Goal: Task Accomplishment & Management: Manage account settings

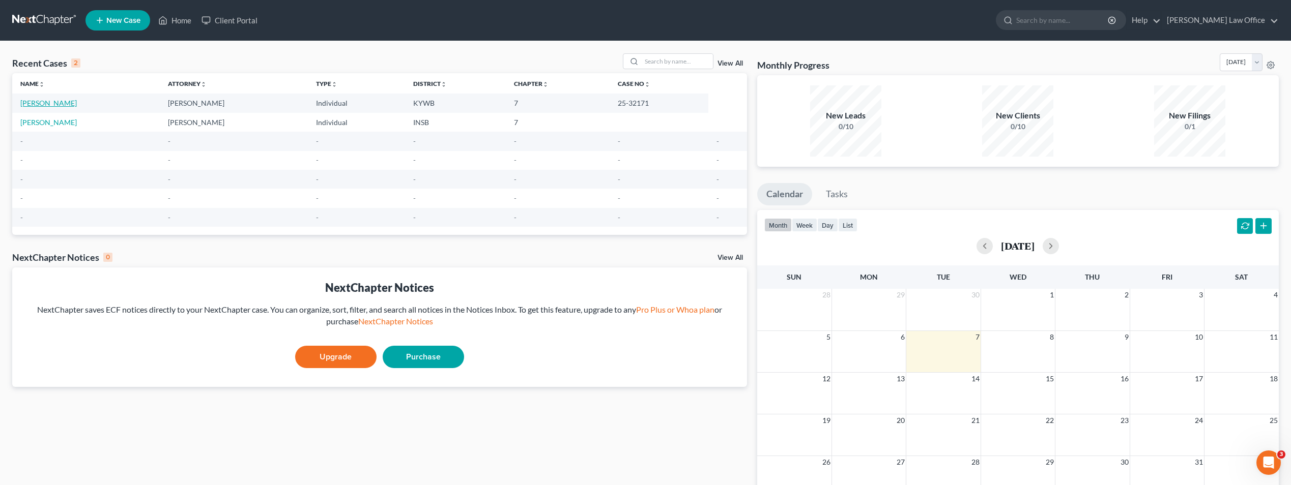
click at [40, 107] on link "[PERSON_NAME]" at bounding box center [48, 103] width 56 height 9
select select "1"
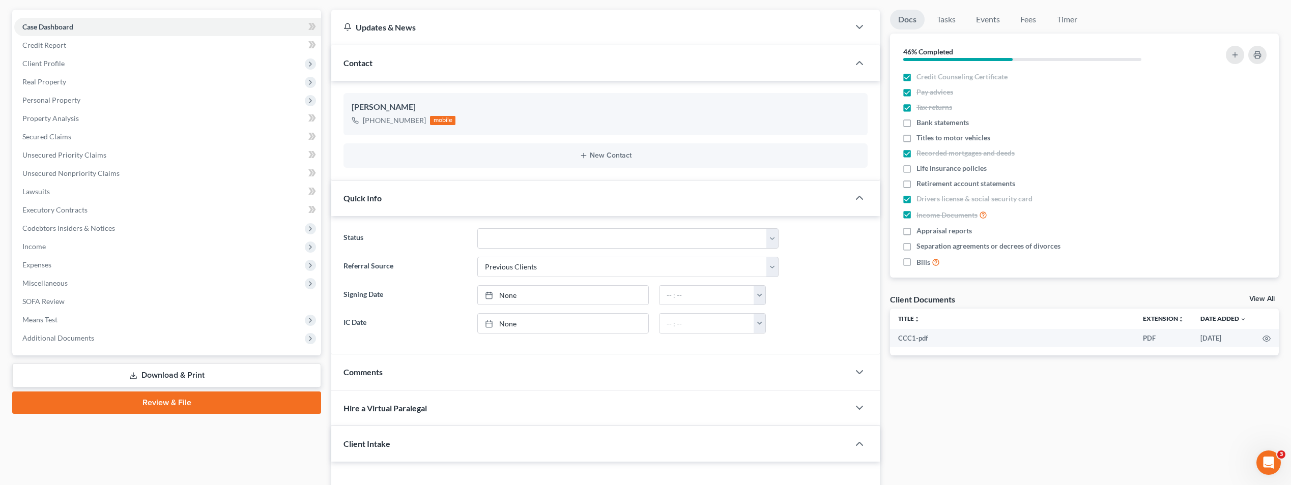
scroll to position [102, 0]
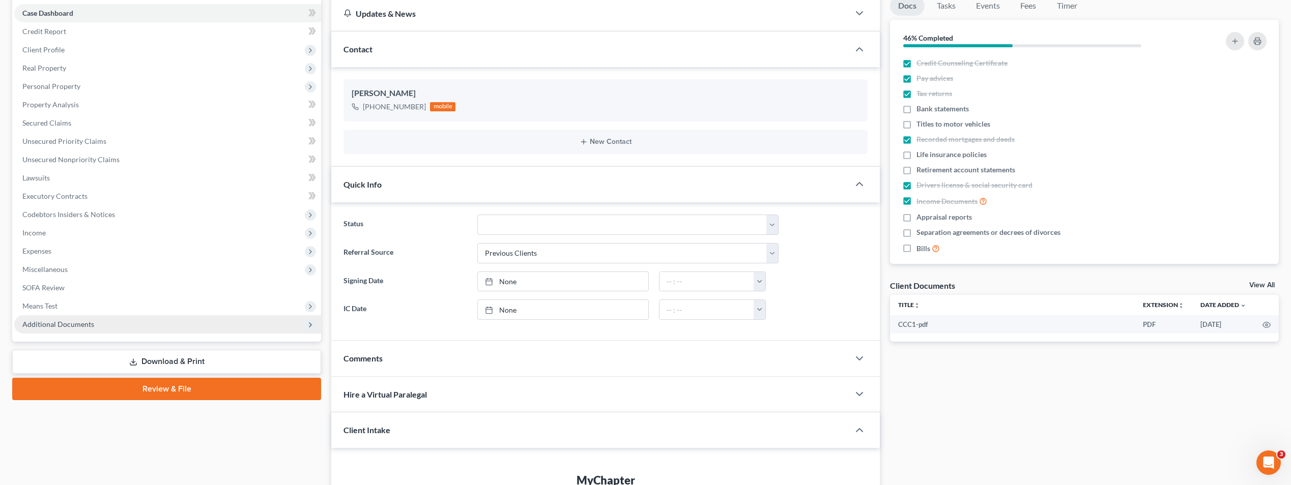
click at [74, 327] on span "Additional Documents" at bounding box center [58, 324] width 72 height 9
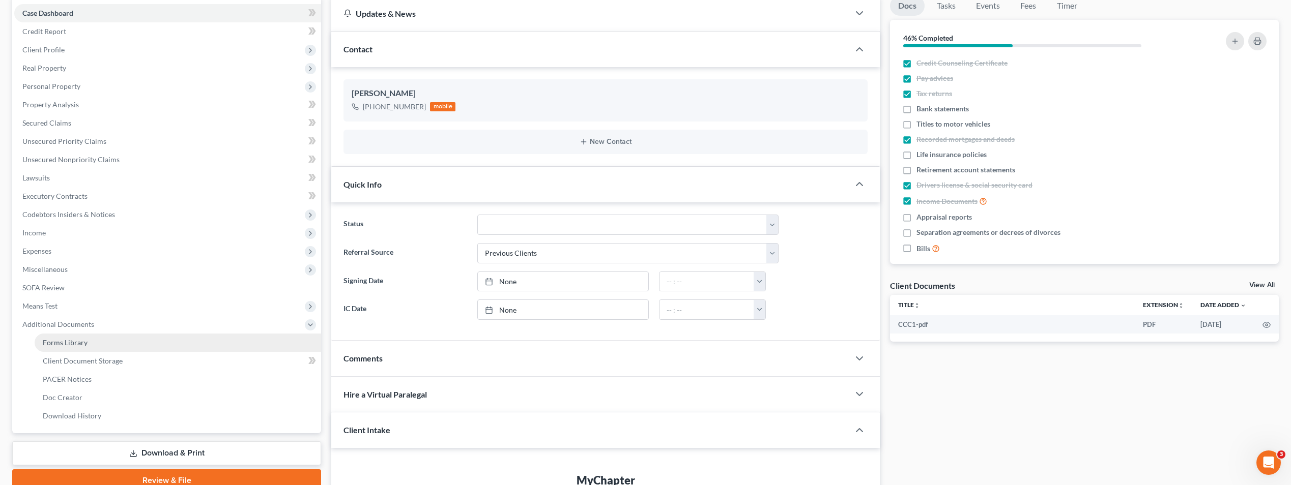
click at [72, 341] on span "Forms Library" at bounding box center [65, 342] width 45 height 9
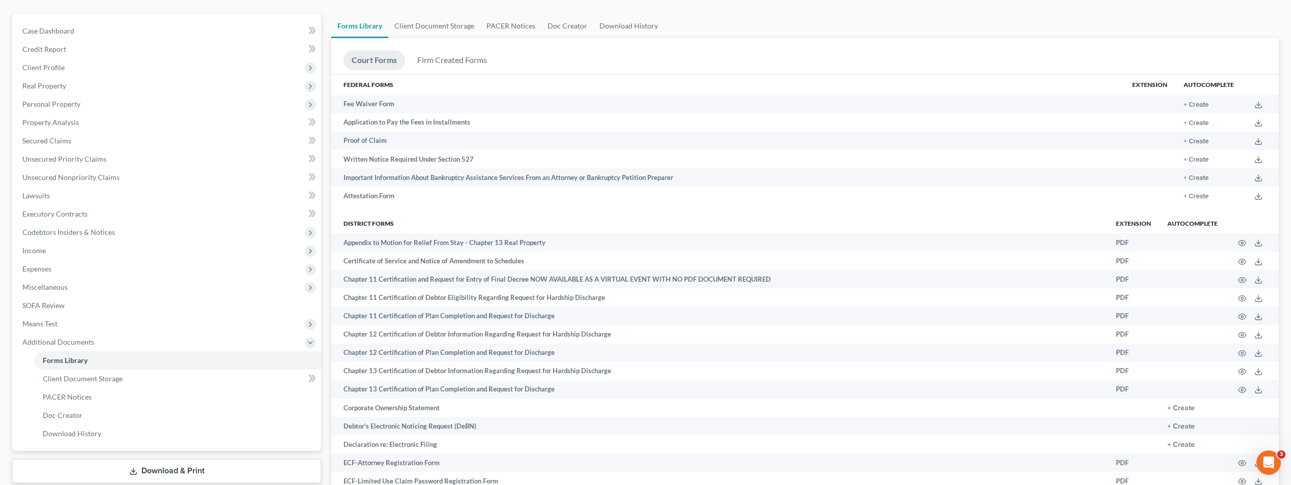
scroll to position [51, 0]
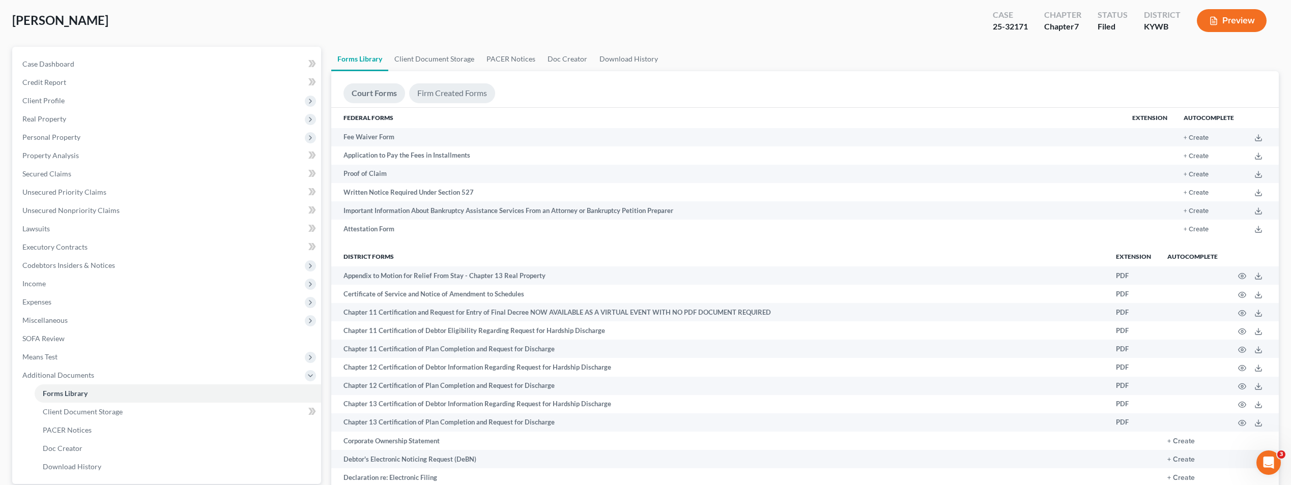
click at [441, 98] on link "Firm Created Forms" at bounding box center [452, 93] width 86 height 20
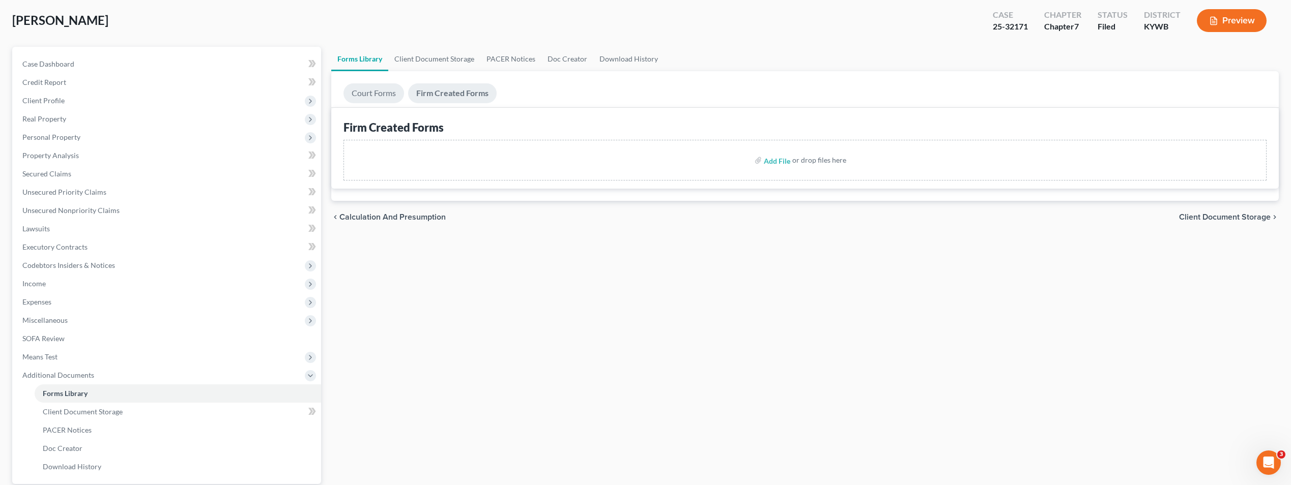
click at [379, 98] on link "Court Forms" at bounding box center [373, 93] width 61 height 20
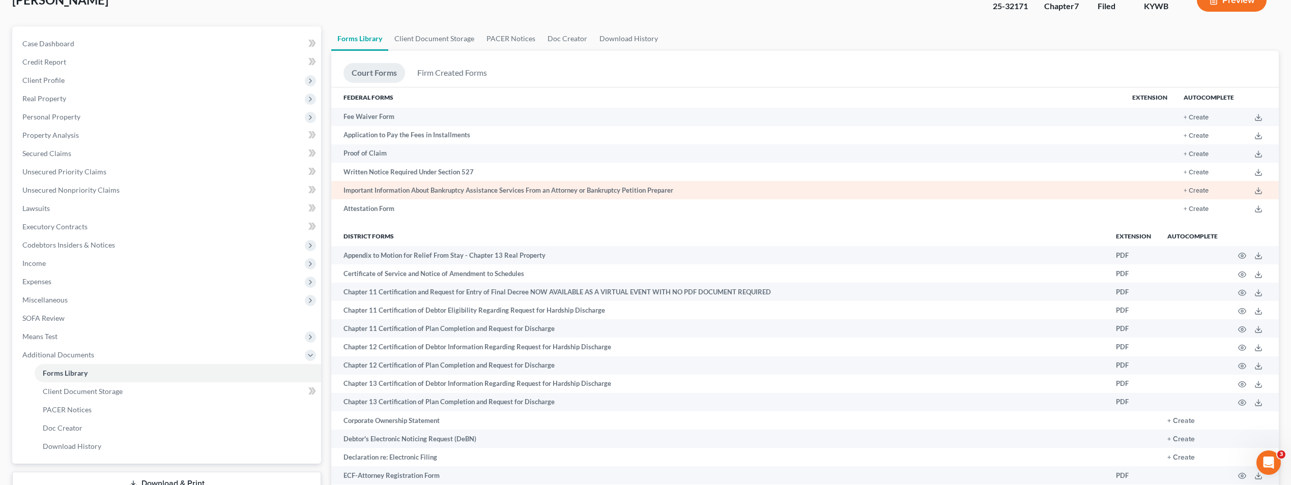
scroll to position [20, 0]
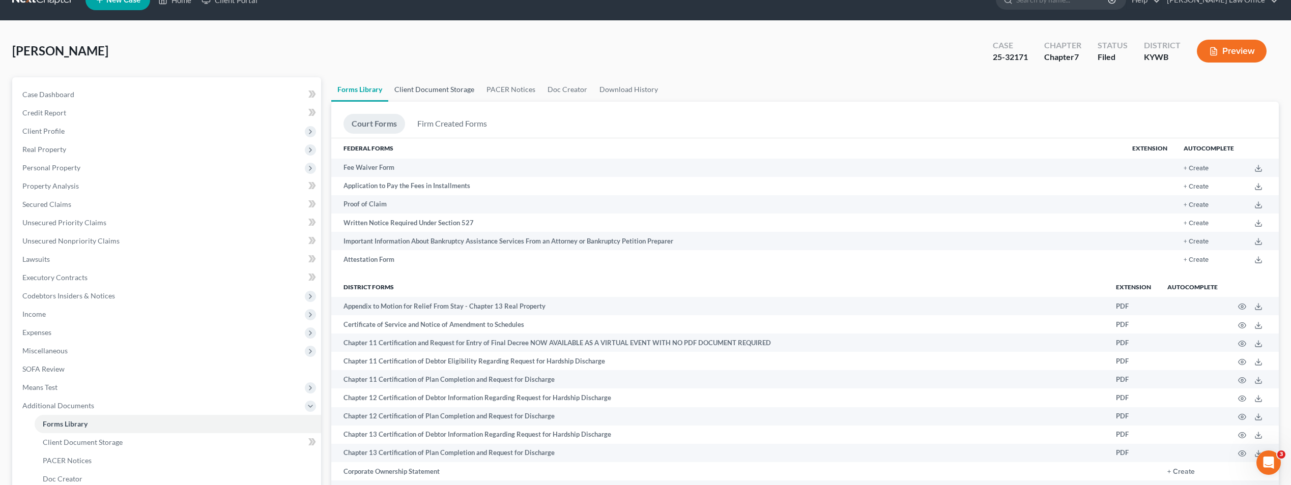
click at [448, 87] on link "Client Document Storage" at bounding box center [434, 89] width 92 height 24
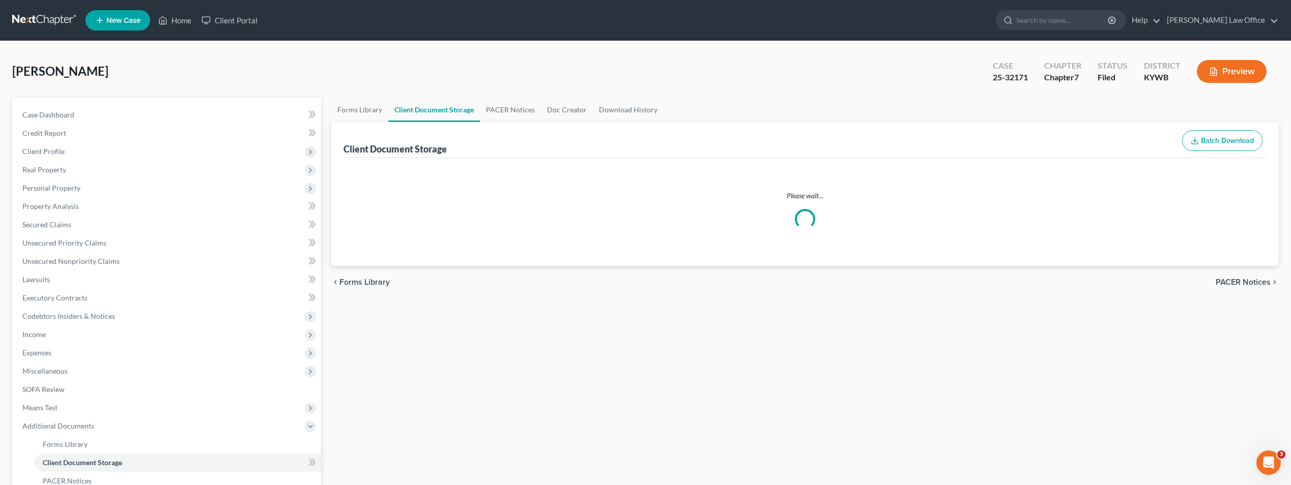
select select "7"
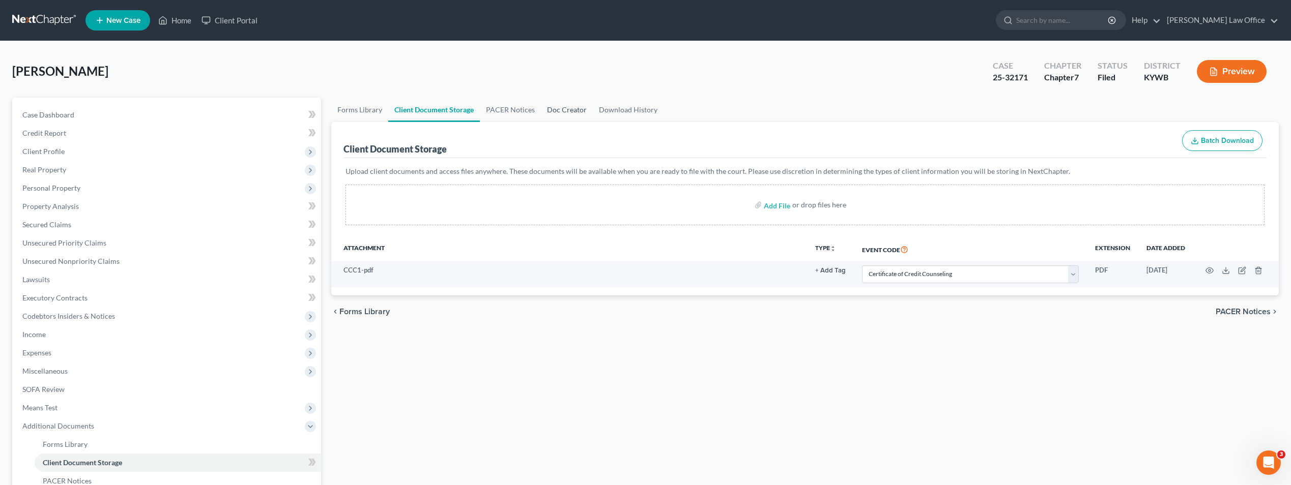
click at [558, 109] on link "Doc Creator" at bounding box center [567, 110] width 52 height 24
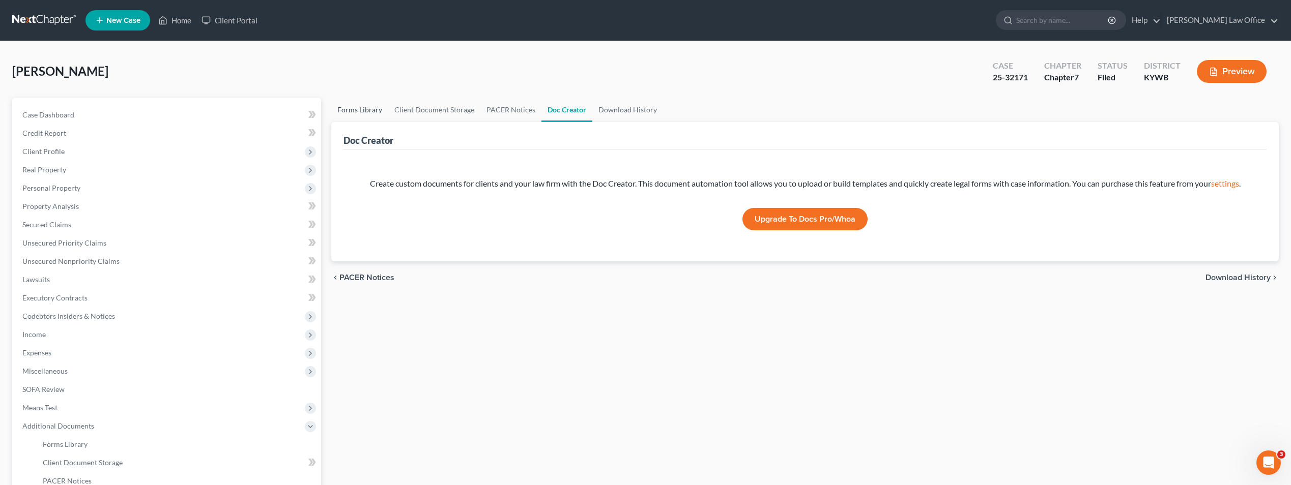
click at [357, 109] on link "Forms Library" at bounding box center [359, 110] width 57 height 24
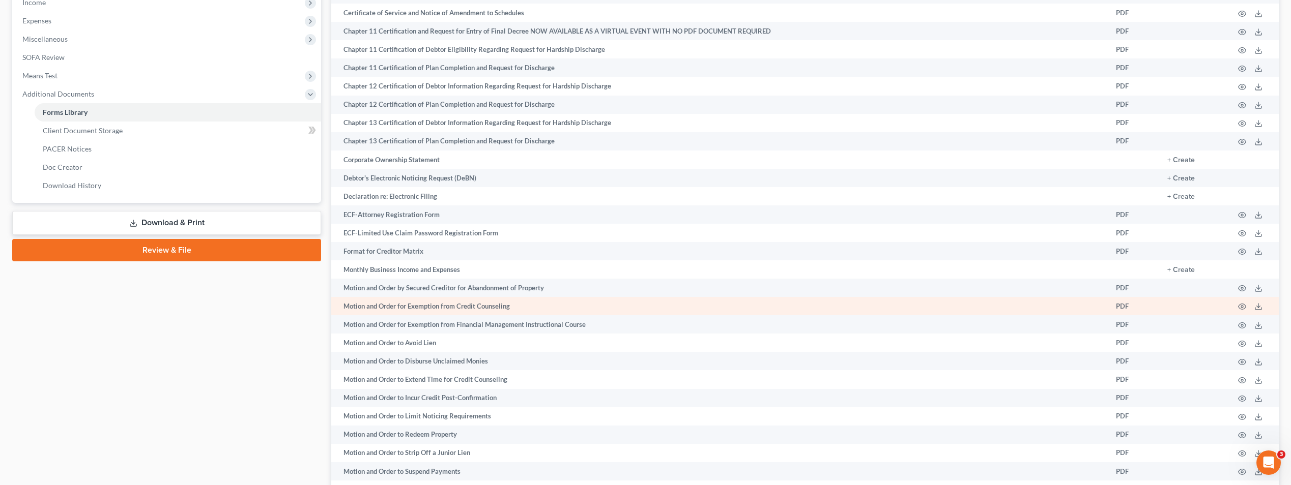
scroll to position [356, 0]
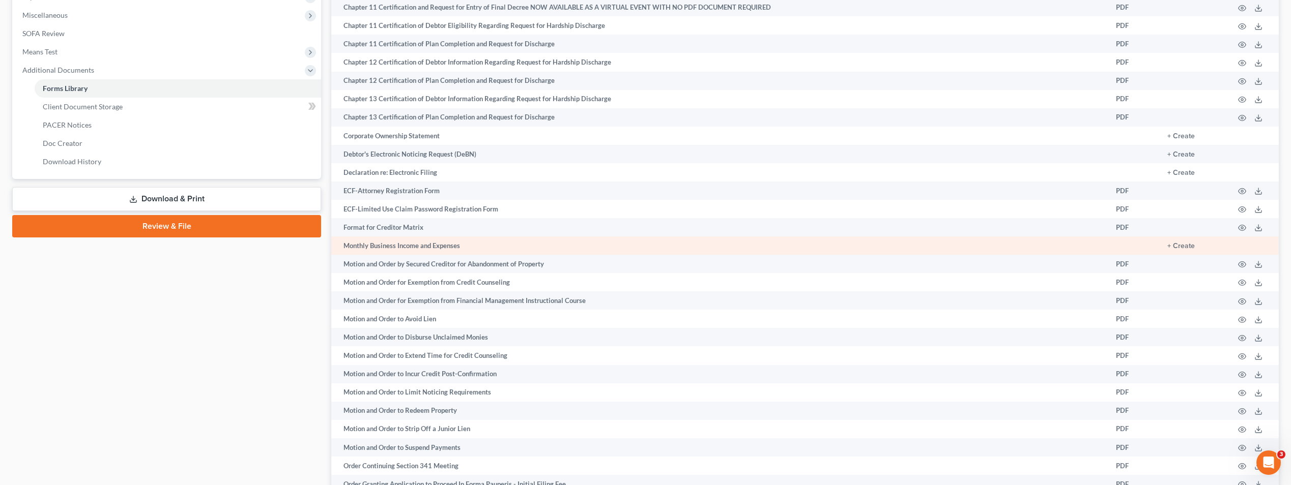
click at [389, 251] on td "Monthly Business Income and Expenses" at bounding box center [719, 246] width 776 height 18
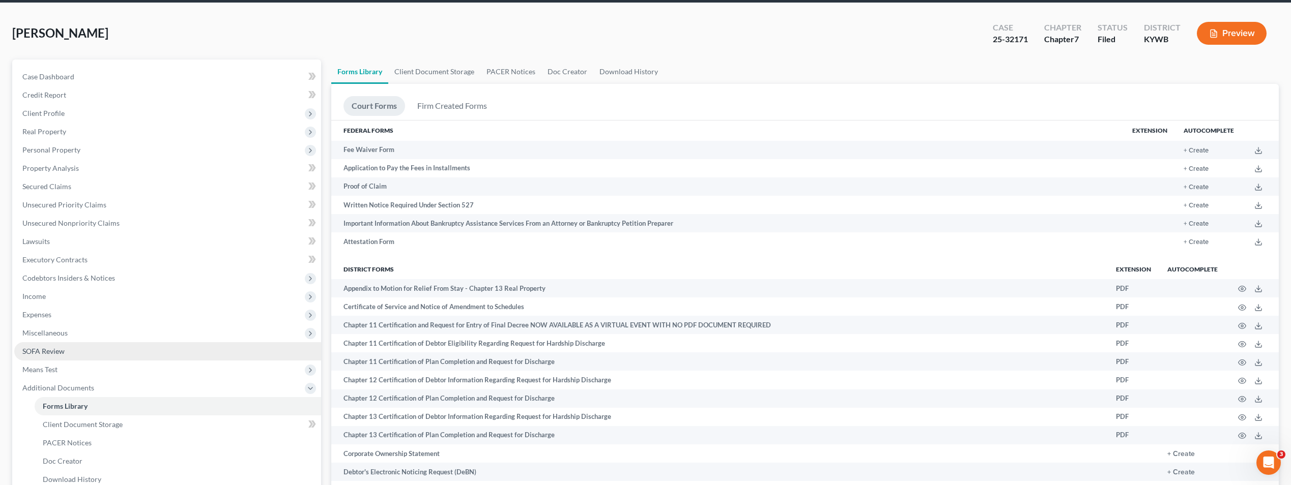
scroll to position [20, 0]
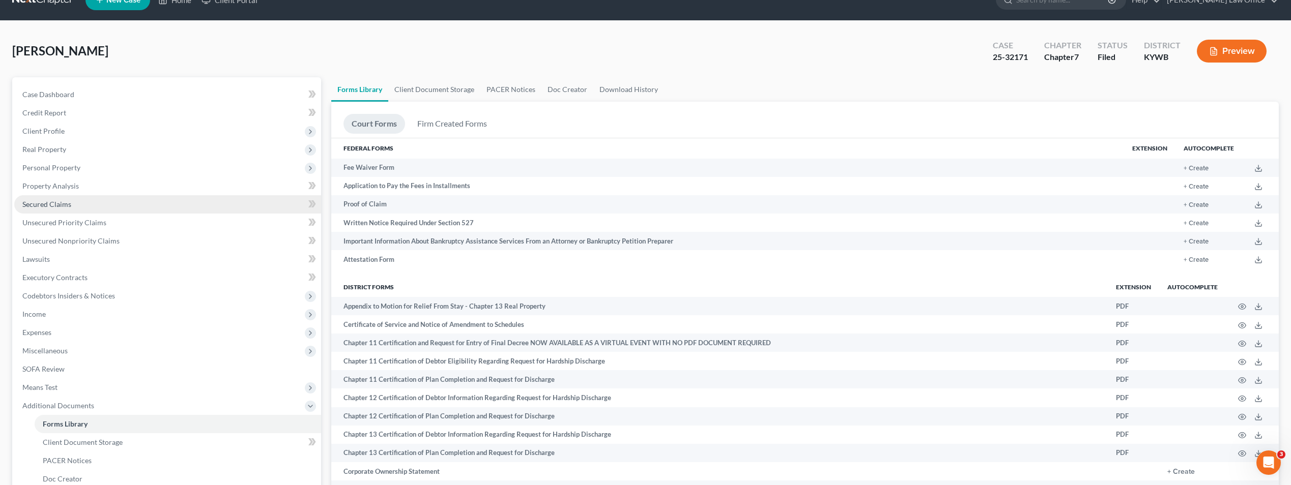
click at [56, 200] on span "Secured Claims" at bounding box center [46, 204] width 49 height 9
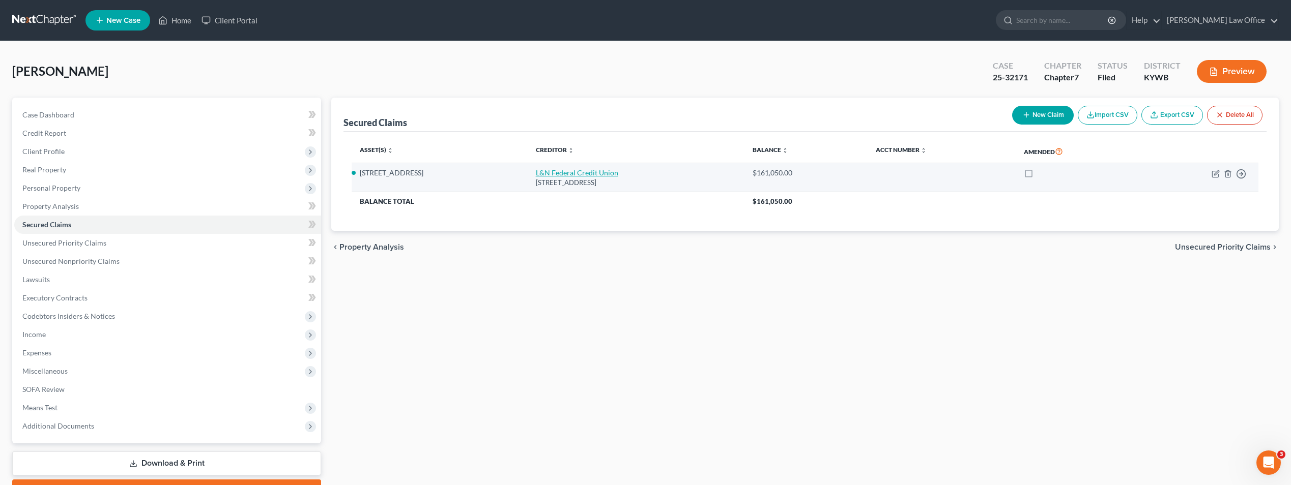
click at [536, 173] on link "L&N Federal Credit Union" at bounding box center [577, 172] width 82 height 9
select select "18"
select select "2"
select select "0"
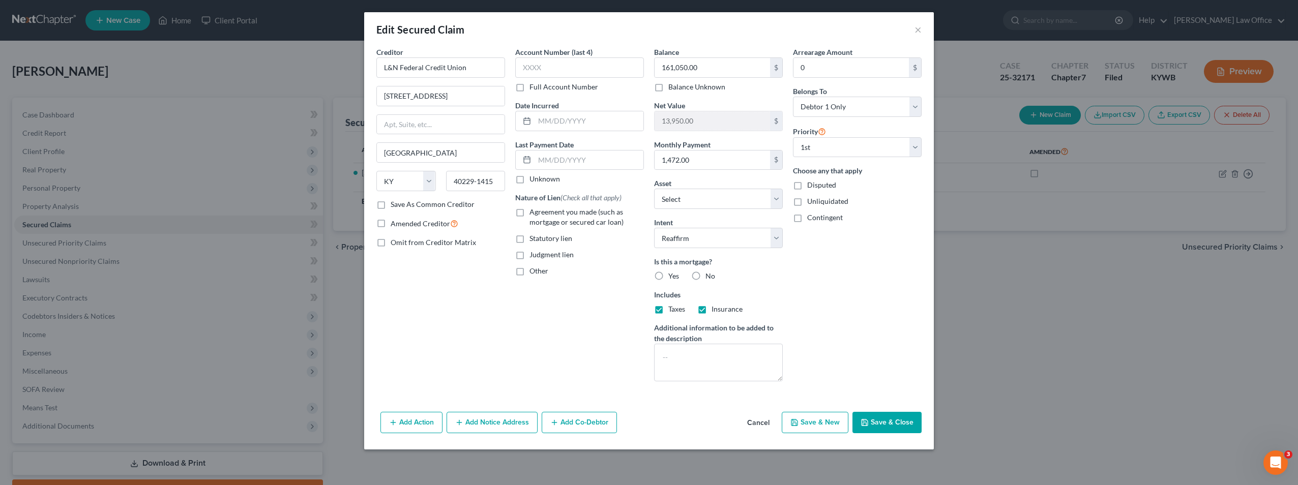
click at [530, 339] on div "Account Number (last 4) Full Account Number Date Incurred Last Payment Date Unk…" at bounding box center [579, 218] width 139 height 343
click at [264, 91] on div "Edit Secured Claim × Creditor * L&N Federal Credit Union [GEOGRAPHIC_DATA] [US_…" at bounding box center [649, 242] width 1298 height 485
click at [917, 31] on button "×" at bounding box center [918, 29] width 7 height 12
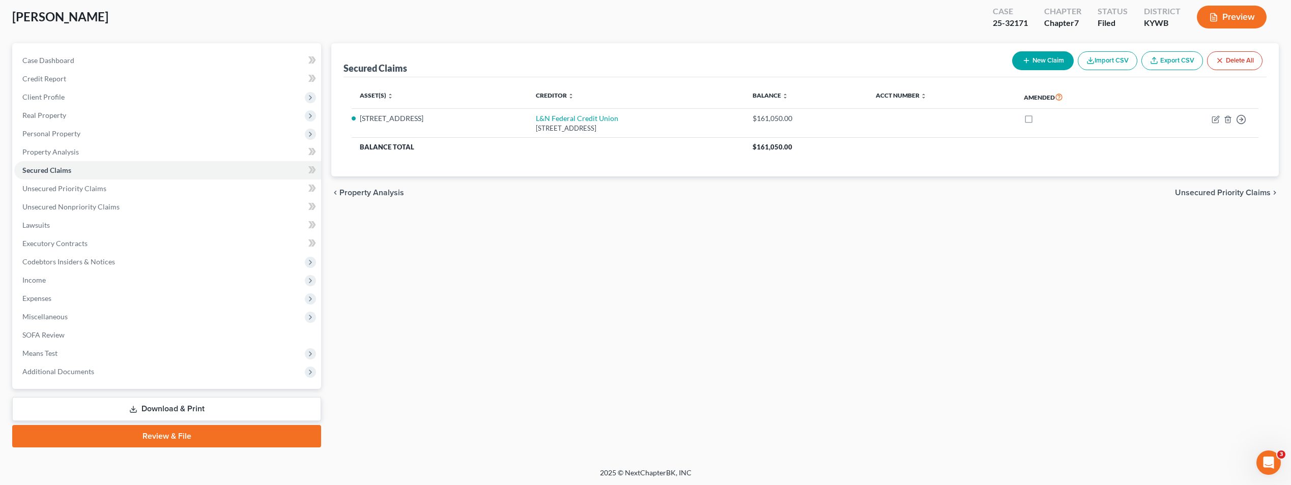
scroll to position [55, 0]
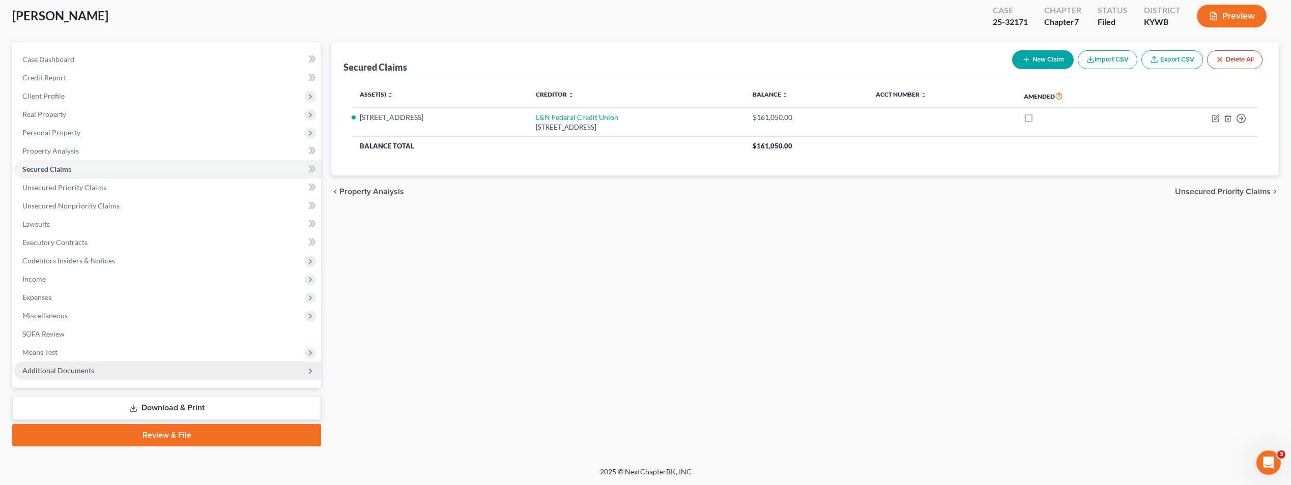
click at [63, 372] on span "Additional Documents" at bounding box center [58, 370] width 72 height 9
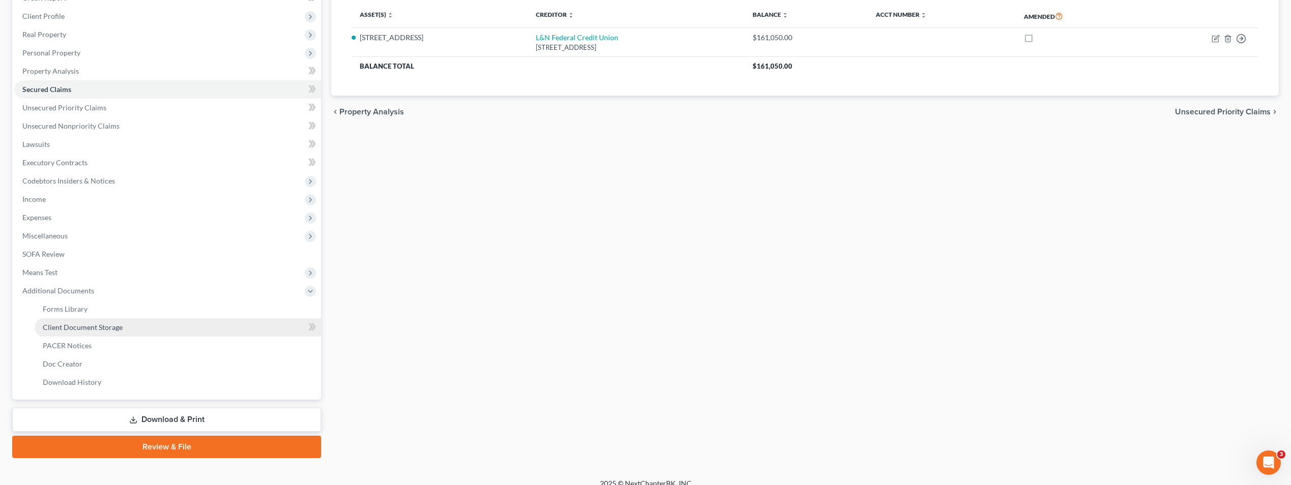
scroll to position [147, 0]
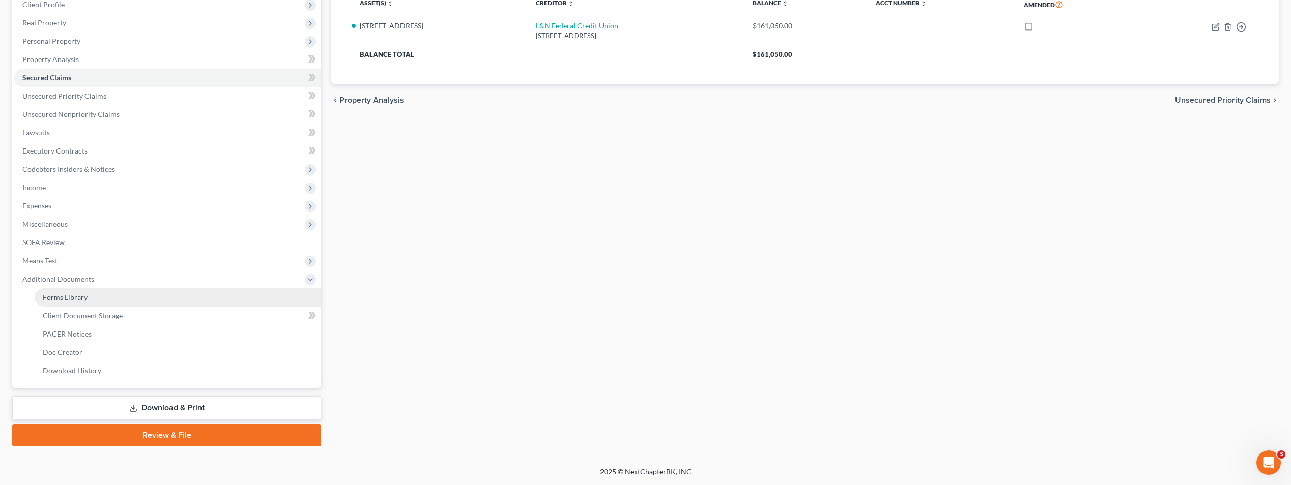
click at [76, 301] on span "Forms Library" at bounding box center [65, 297] width 45 height 9
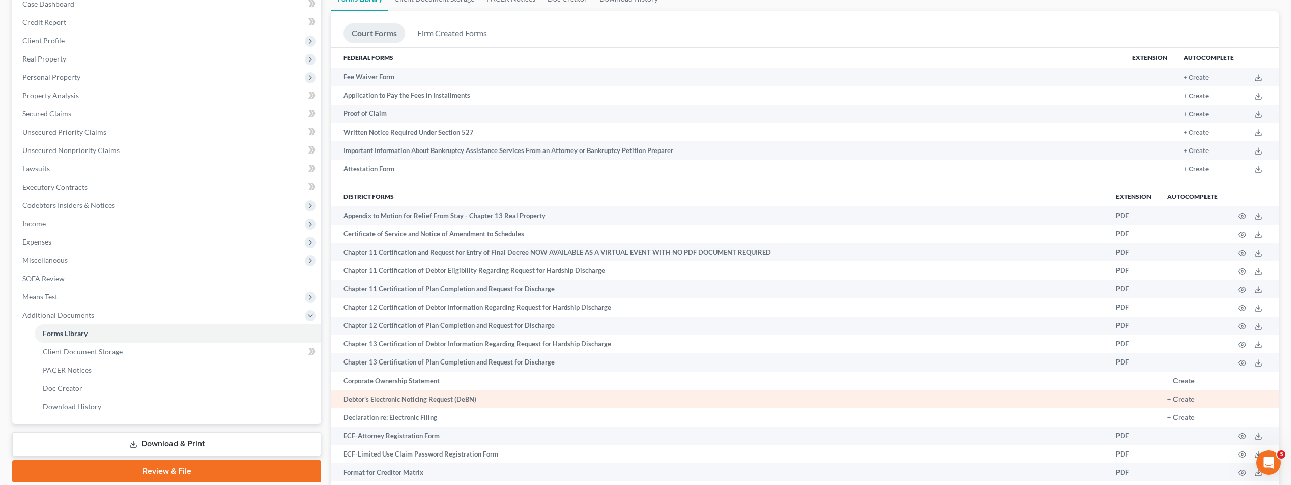
scroll to position [20, 0]
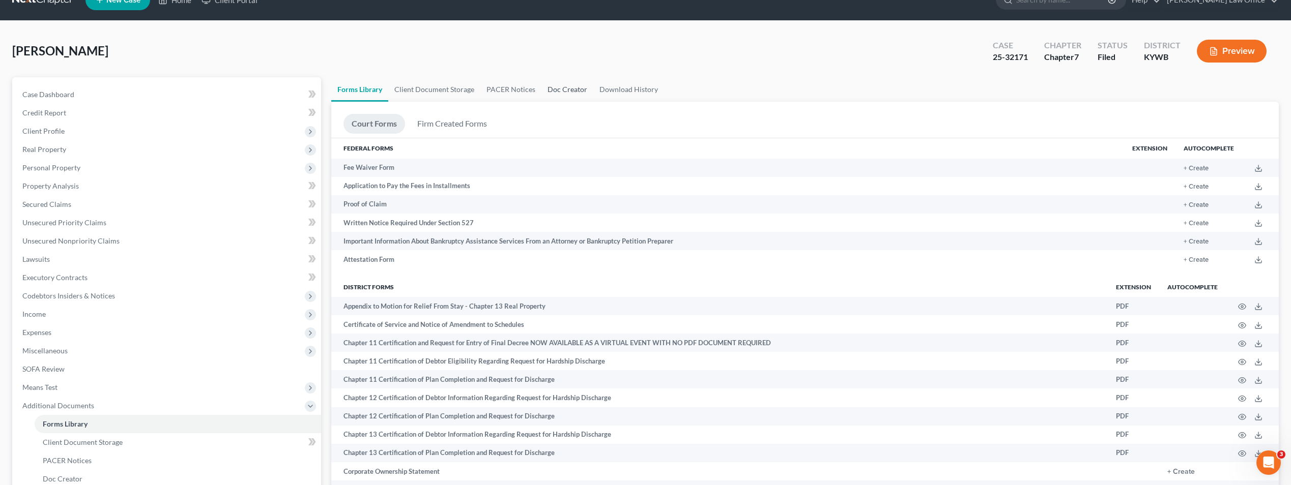
click at [577, 86] on link "Doc Creator" at bounding box center [567, 89] width 52 height 24
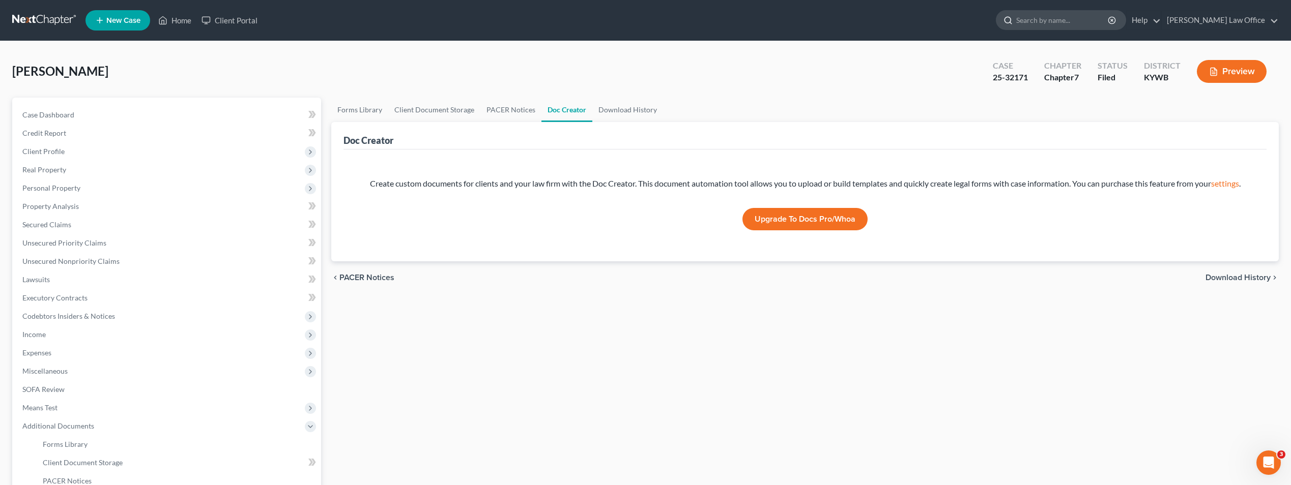
click at [1016, 18] on div at bounding box center [1006, 20] width 20 height 19
click at [1010, 19] on circle at bounding box center [1007, 20] width 6 height 6
click at [180, 20] on link "Home" at bounding box center [174, 20] width 43 height 18
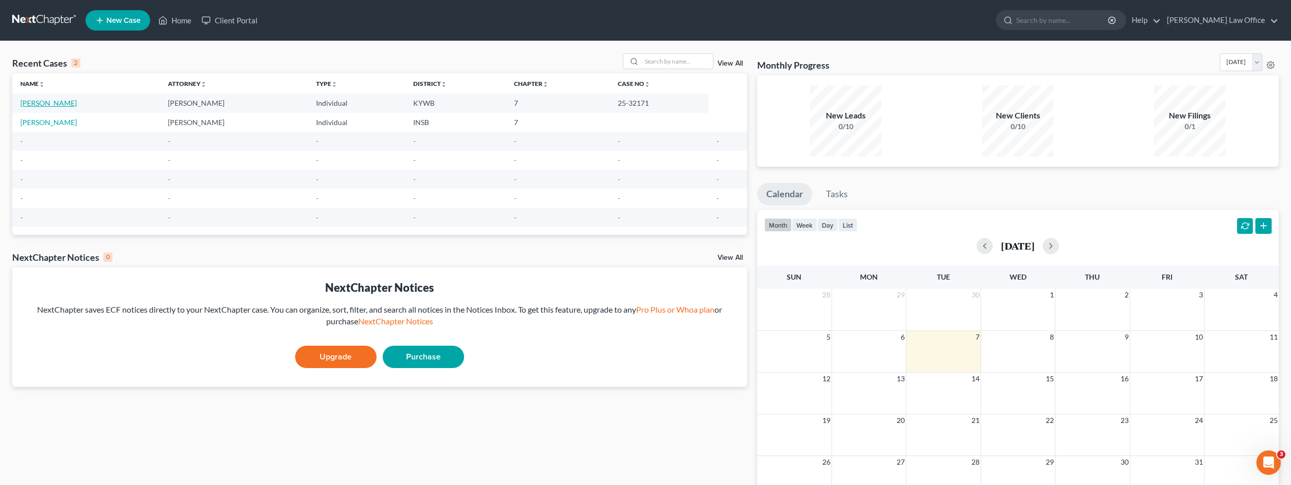
click at [42, 101] on link "[PERSON_NAME]" at bounding box center [48, 103] width 56 height 9
select select "1"
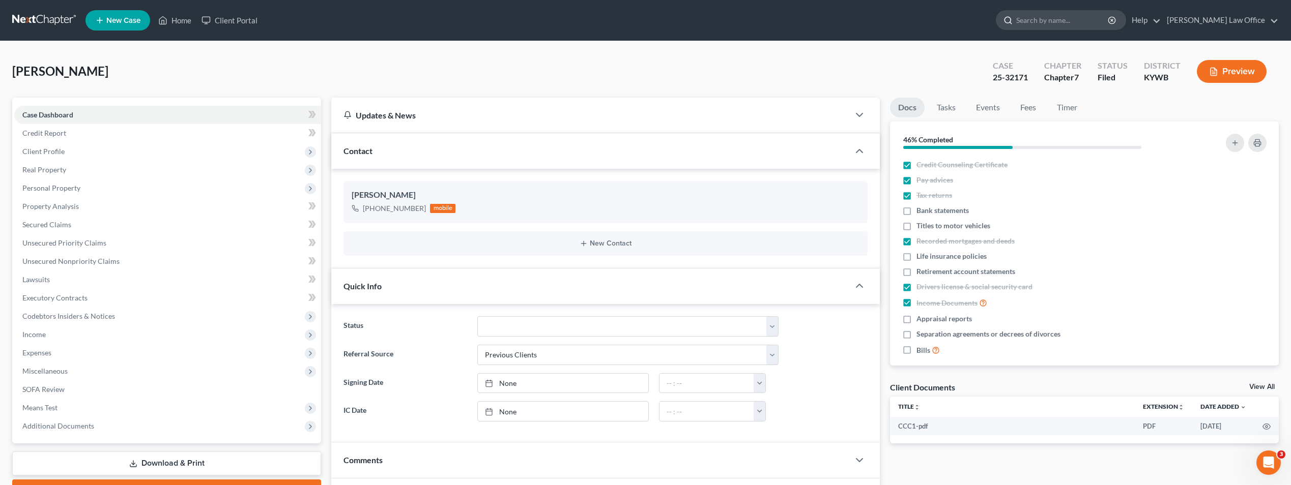
click at [1070, 21] on input "search" at bounding box center [1062, 20] width 93 height 19
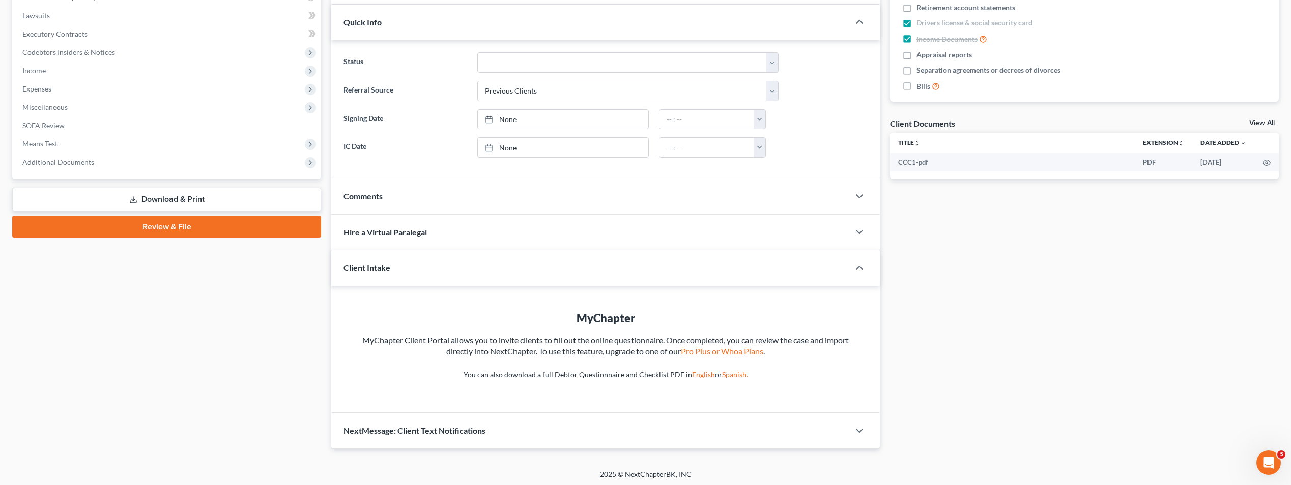
scroll to position [267, 0]
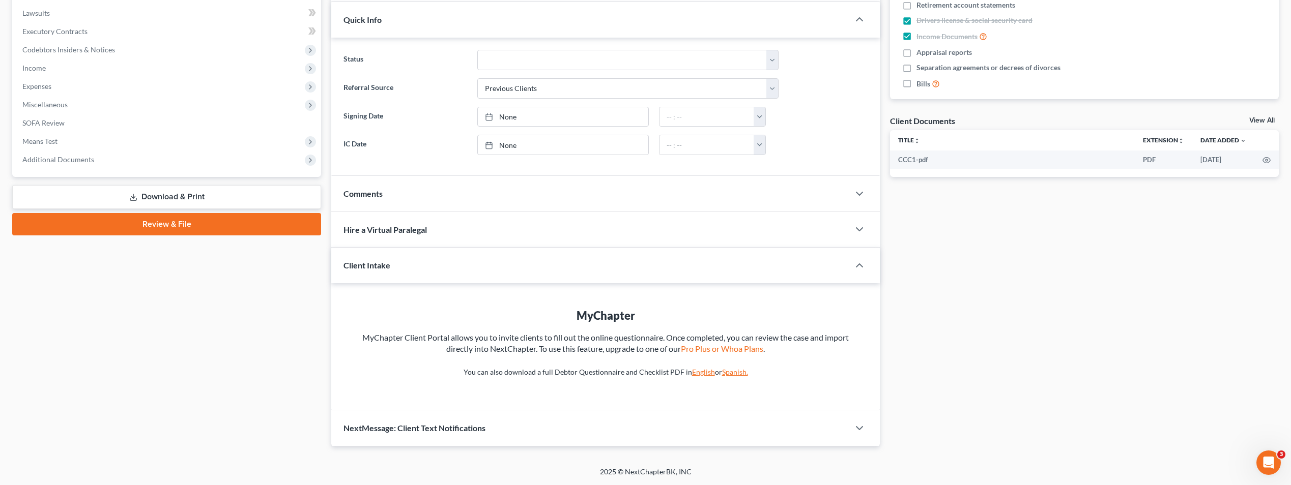
type input "reaffirmation"
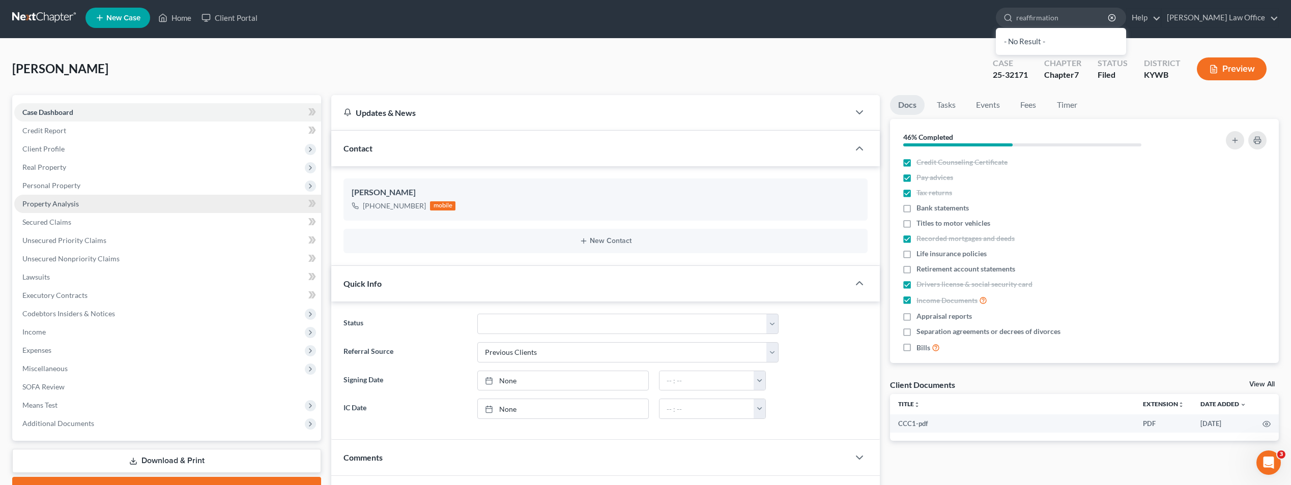
scroll to position [0, 0]
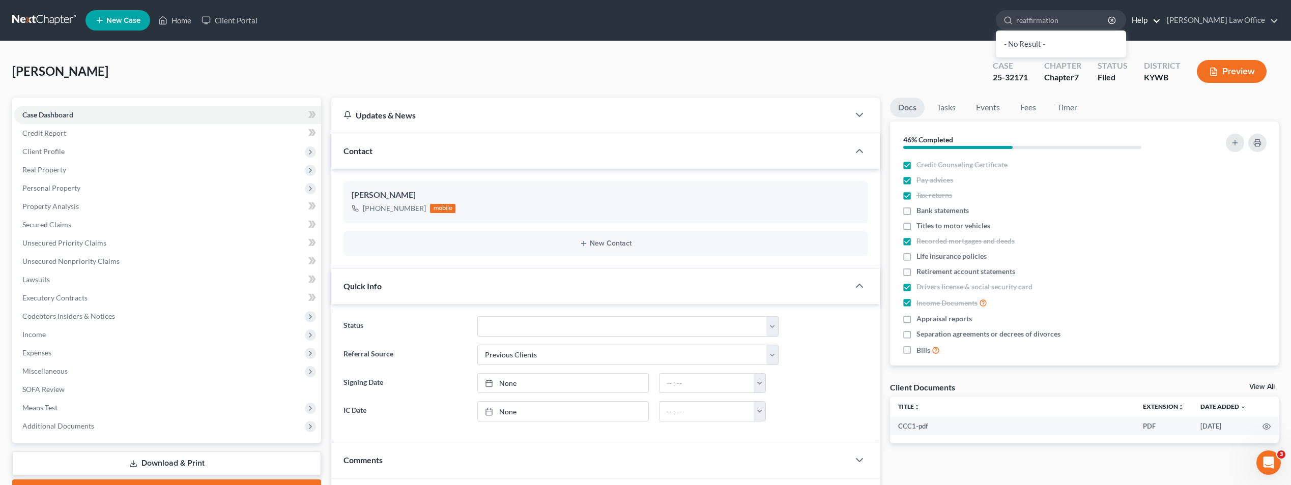
click at [1160, 20] on link "Help" at bounding box center [1143, 20] width 34 height 18
click at [1157, 39] on link "Help Center" at bounding box center [1120, 42] width 81 height 17
click at [174, 21] on link "Home" at bounding box center [174, 20] width 43 height 18
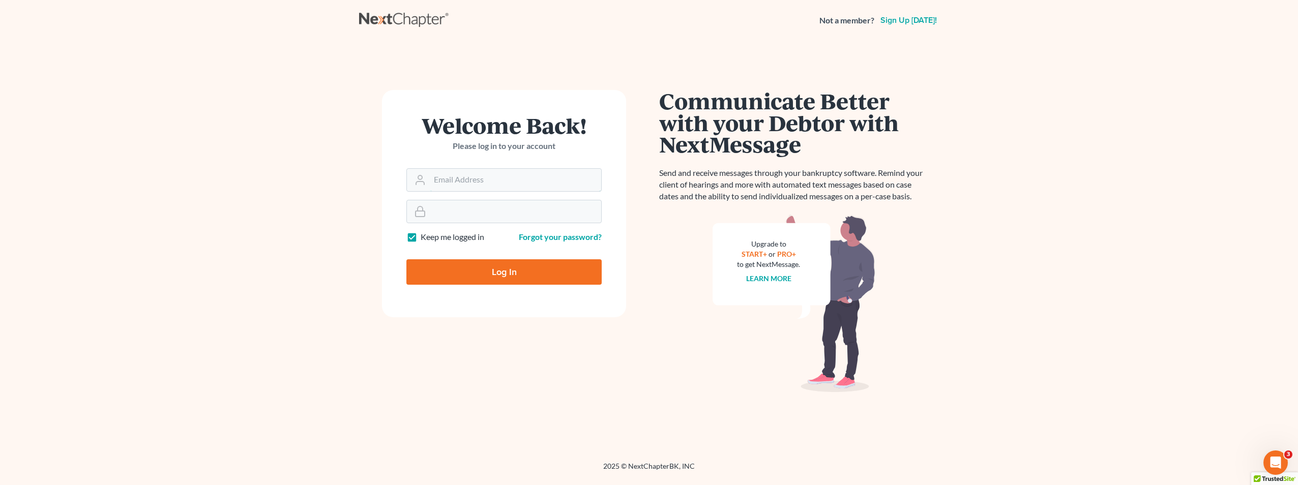
type input "larry@belangerlaw.net"
click at [495, 264] on input "Log In" at bounding box center [504, 271] width 195 height 25
type input "Thinking..."
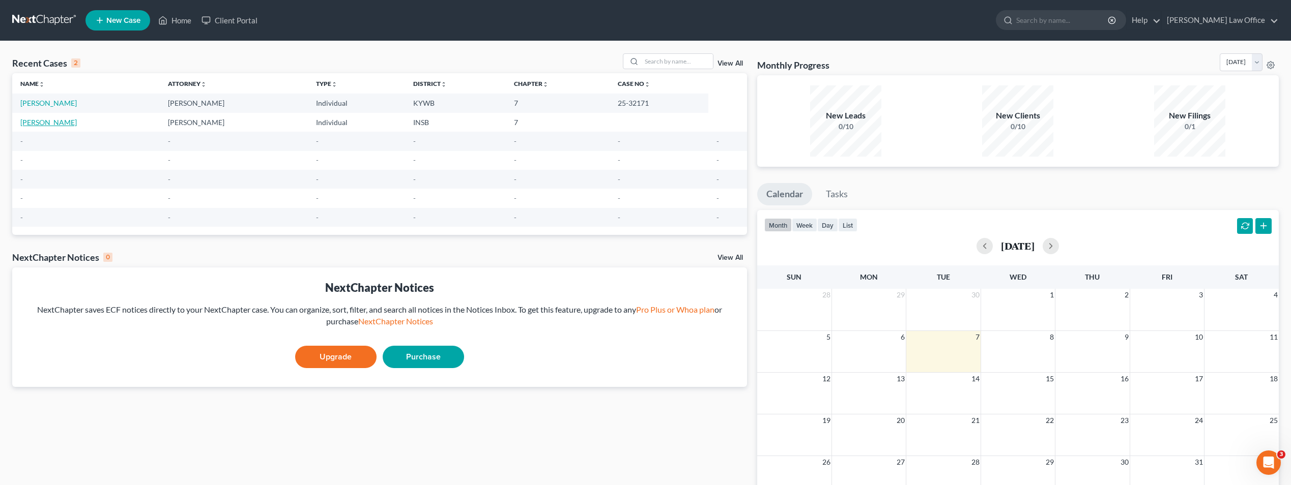
drag, startPoint x: 52, startPoint y: 123, endPoint x: 34, endPoint y: 123, distance: 18.8
drag, startPoint x: 34, startPoint y: 123, endPoint x: 285, endPoint y: 195, distance: 261.6
click at [285, 195] on td "-" at bounding box center [234, 198] width 148 height 19
drag, startPoint x: 59, startPoint y: 125, endPoint x: 22, endPoint y: 125, distance: 36.1
drag, startPoint x: 22, startPoint y: 125, endPoint x: 4, endPoint y: 242, distance: 118.4
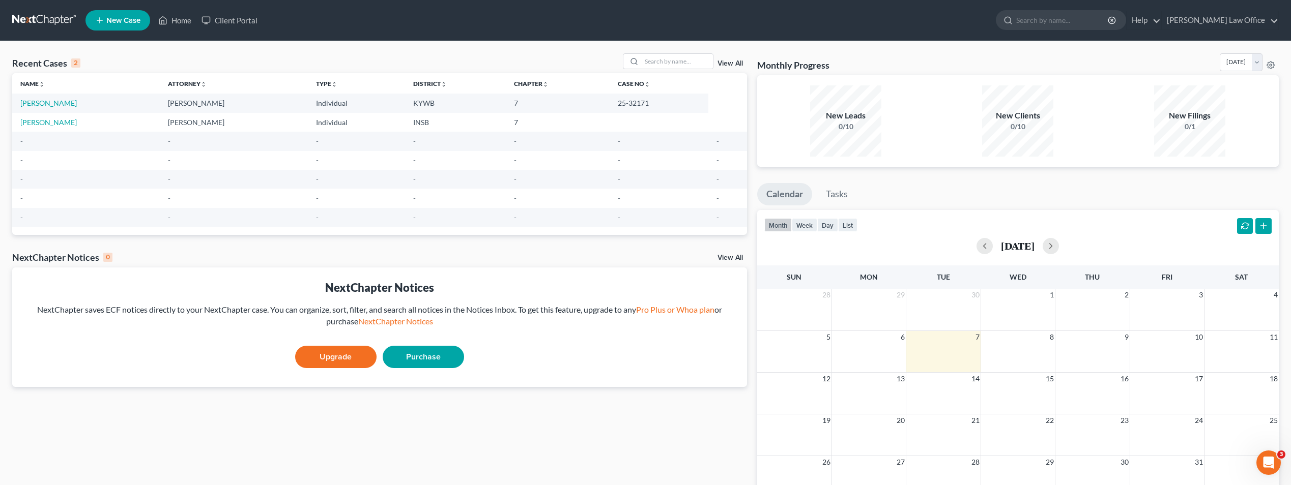
click at [4, 242] on div "Recent Cases 2 View All Name unfold_more expand_more expand_less Attorney unfol…" at bounding box center [645, 305] width 1291 height 528
click at [41, 84] on icon "unfold_more" at bounding box center [42, 84] width 6 height 6
click at [176, 17] on link "Home" at bounding box center [174, 20] width 43 height 18
